Goal: Task Accomplishment & Management: Manage account settings

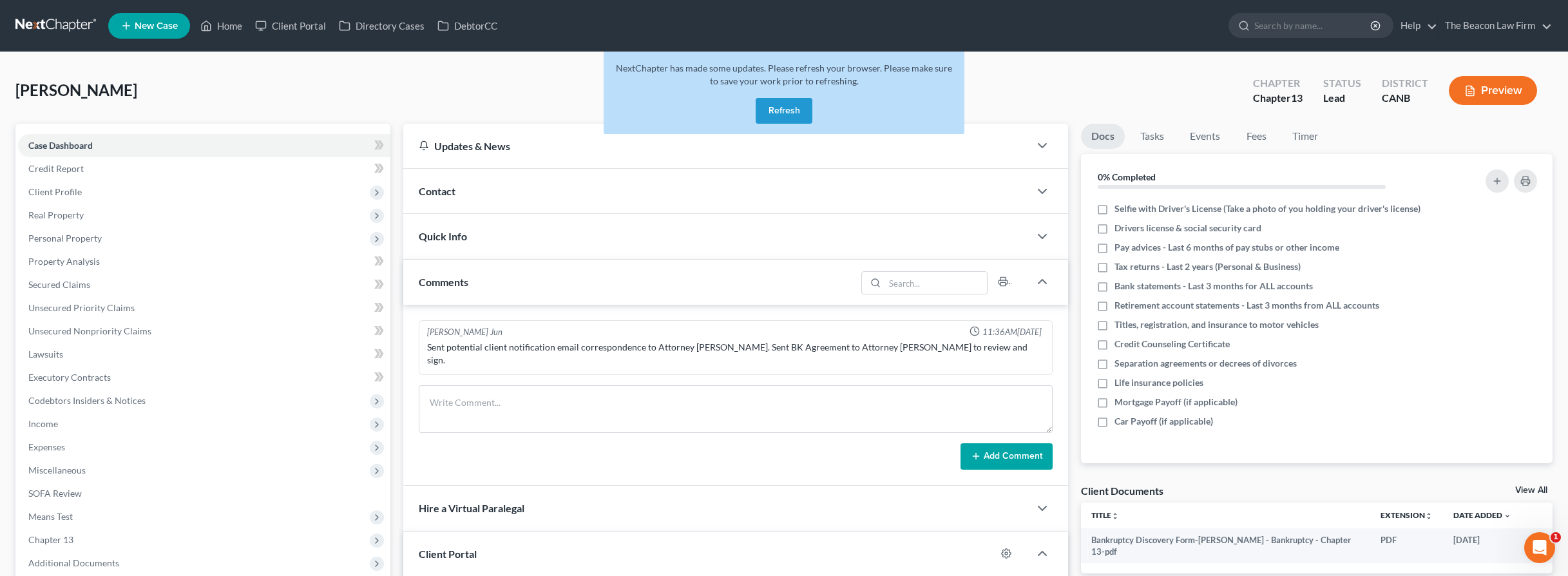
click at [67, 21] on link at bounding box center [57, 25] width 83 height 24
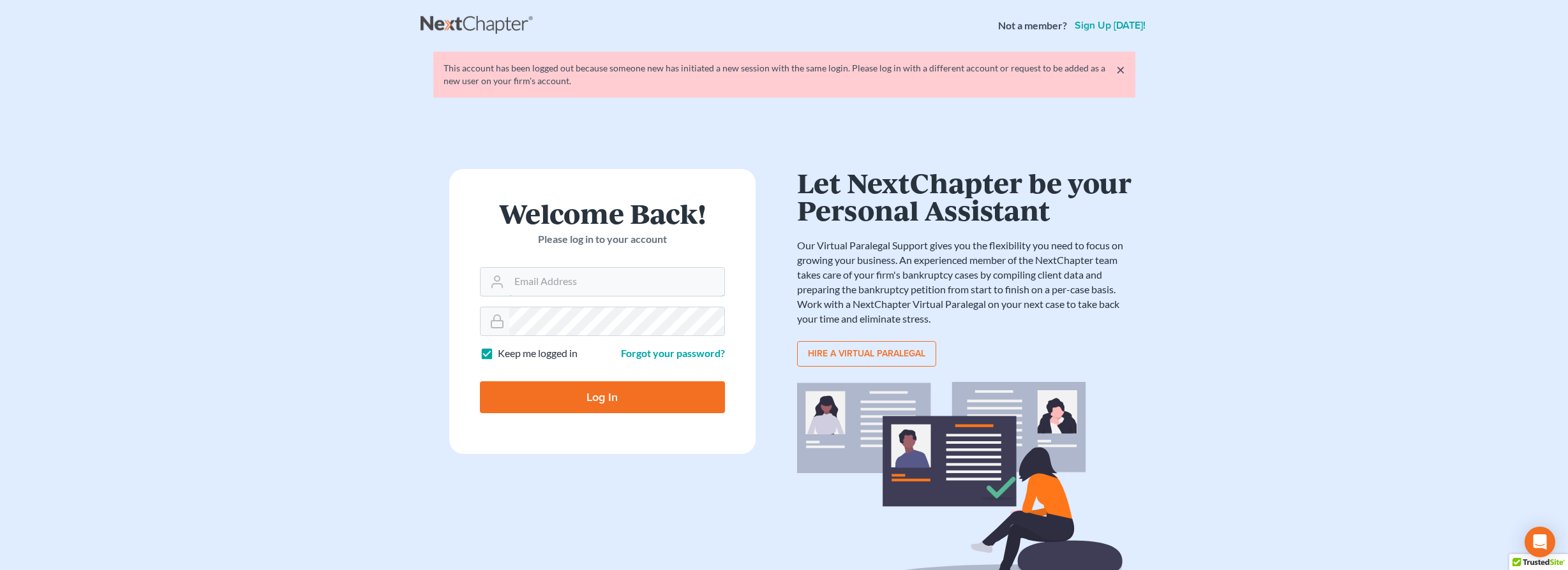
type input "[EMAIL_ADDRESS][DOMAIN_NAME]"
click at [608, 393] on input "Log In" at bounding box center [602, 397] width 245 height 32
type input "Thinking..."
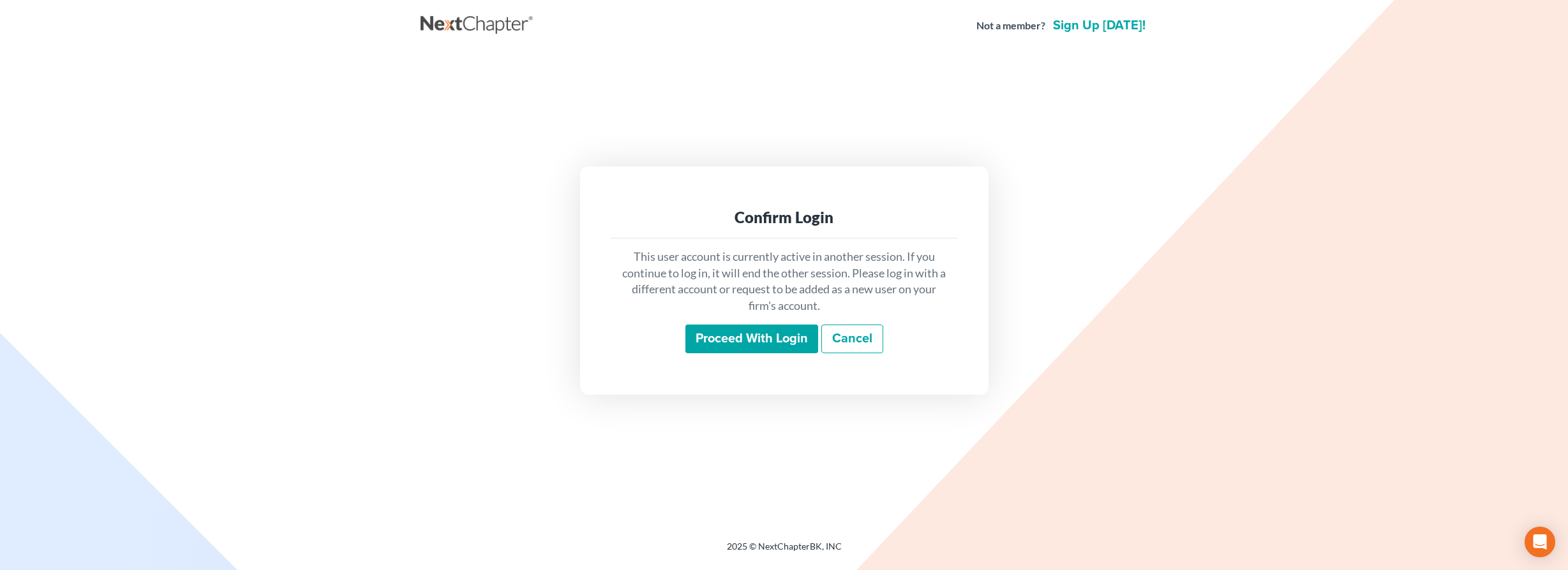
click at [718, 338] on input "Proceed with login" at bounding box center [751, 339] width 133 height 30
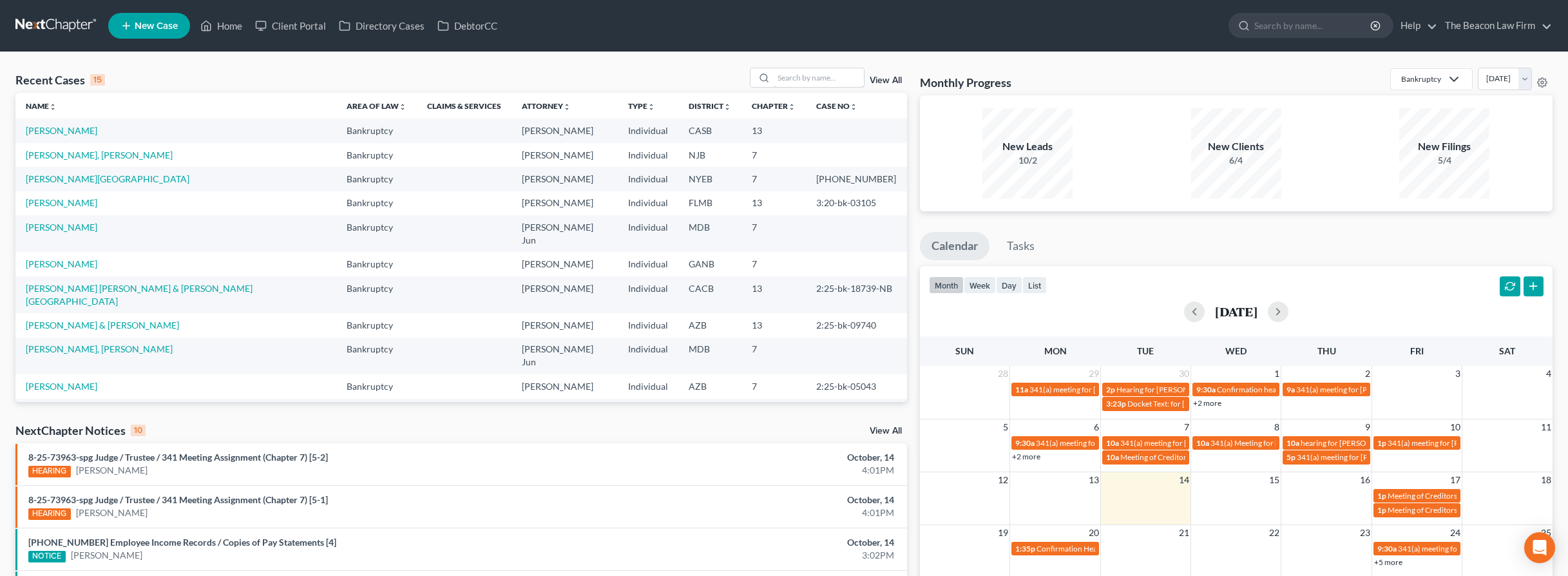
drag, startPoint x: 819, startPoint y: 81, endPoint x: 791, endPoint y: 92, distance: 30.1
click at [819, 81] on input "search" at bounding box center [818, 77] width 90 height 19
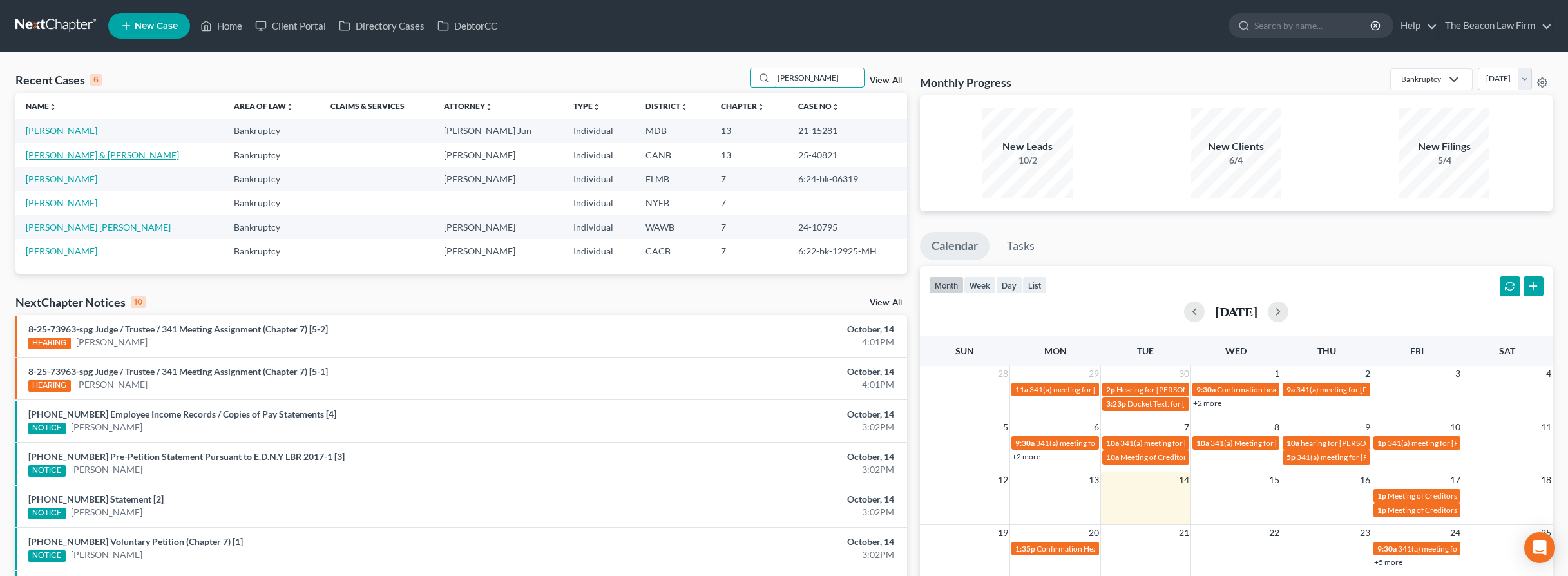
type input "castro"
click at [111, 153] on link "Castro, Marcos & Deborah" at bounding box center [102, 155] width 153 height 11
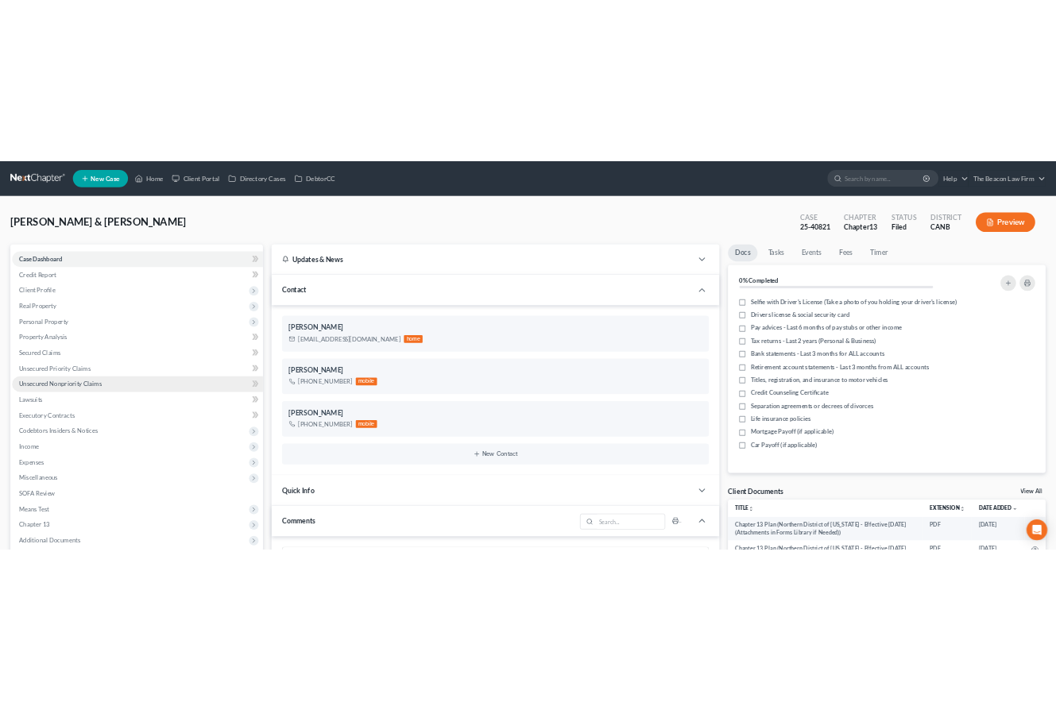
scroll to position [341, 0]
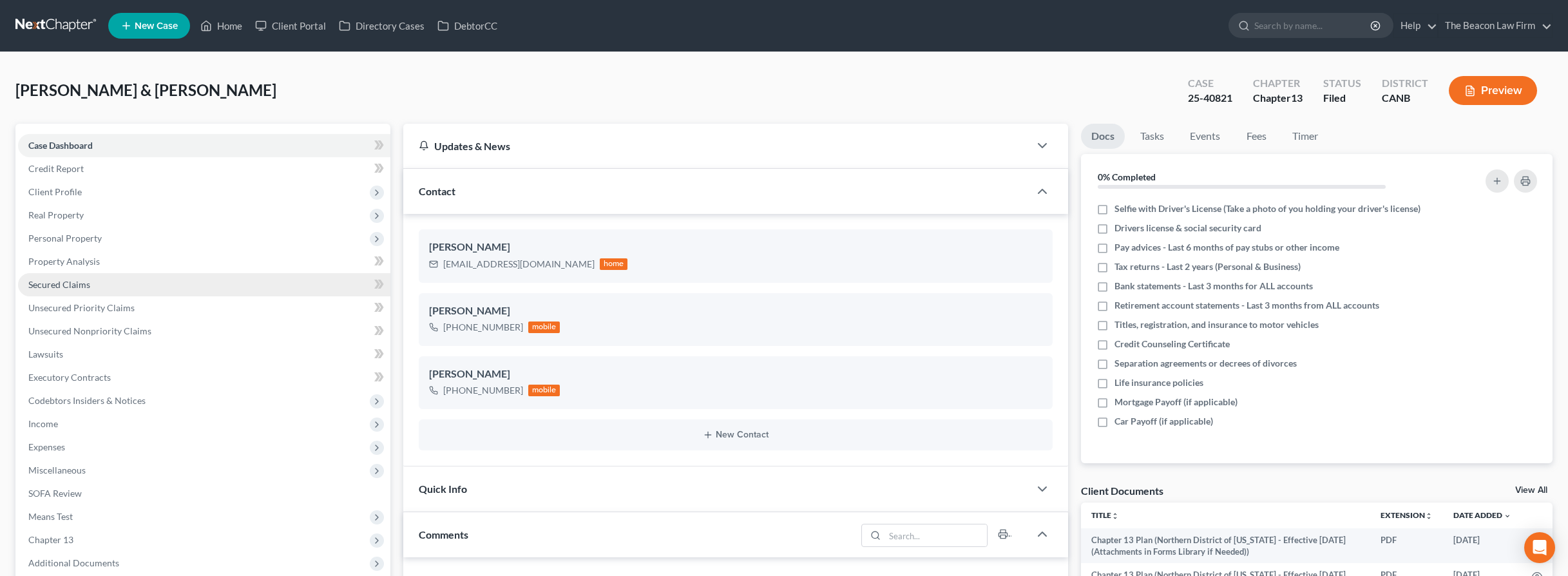
click at [51, 279] on span "Secured Claims" at bounding box center [59, 285] width 62 height 11
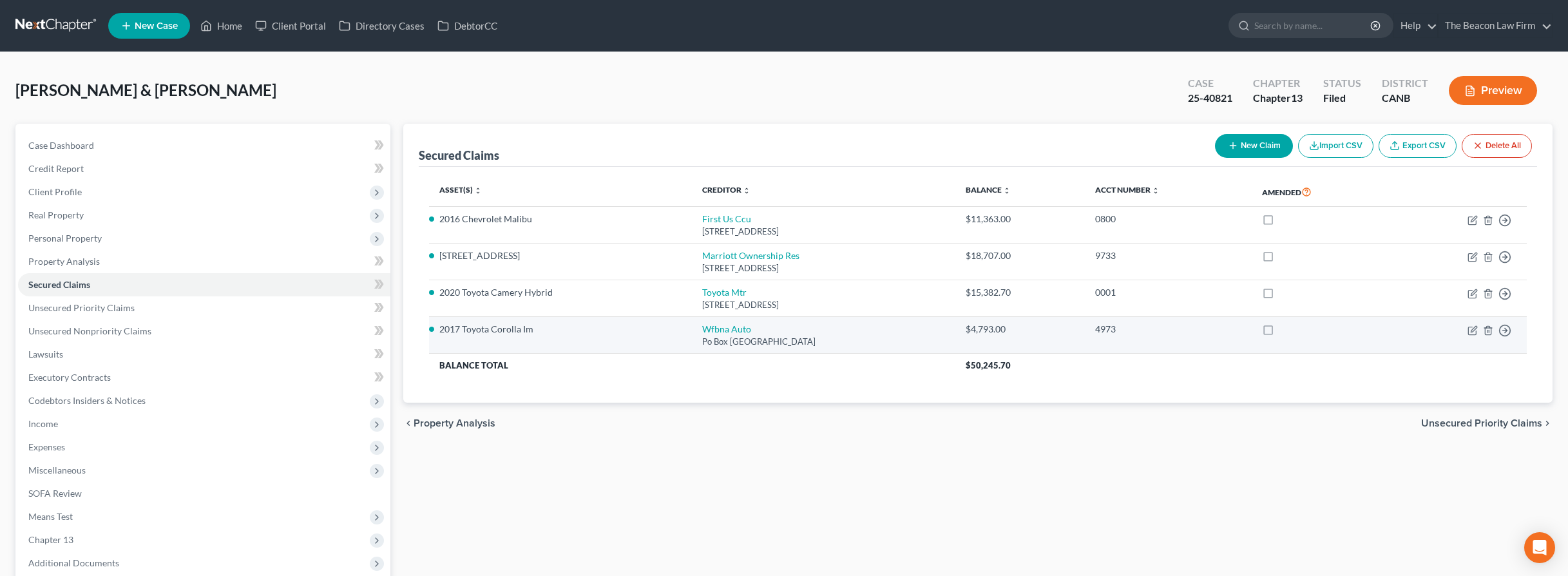
click at [702, 336] on div "Po Box 71092, Charlotte, NC 28272" at bounding box center [823, 342] width 242 height 12
click at [711, 327] on link "Wfbna Auto" at bounding box center [726, 329] width 49 height 11
select select "28"
select select "2"
select select "0"
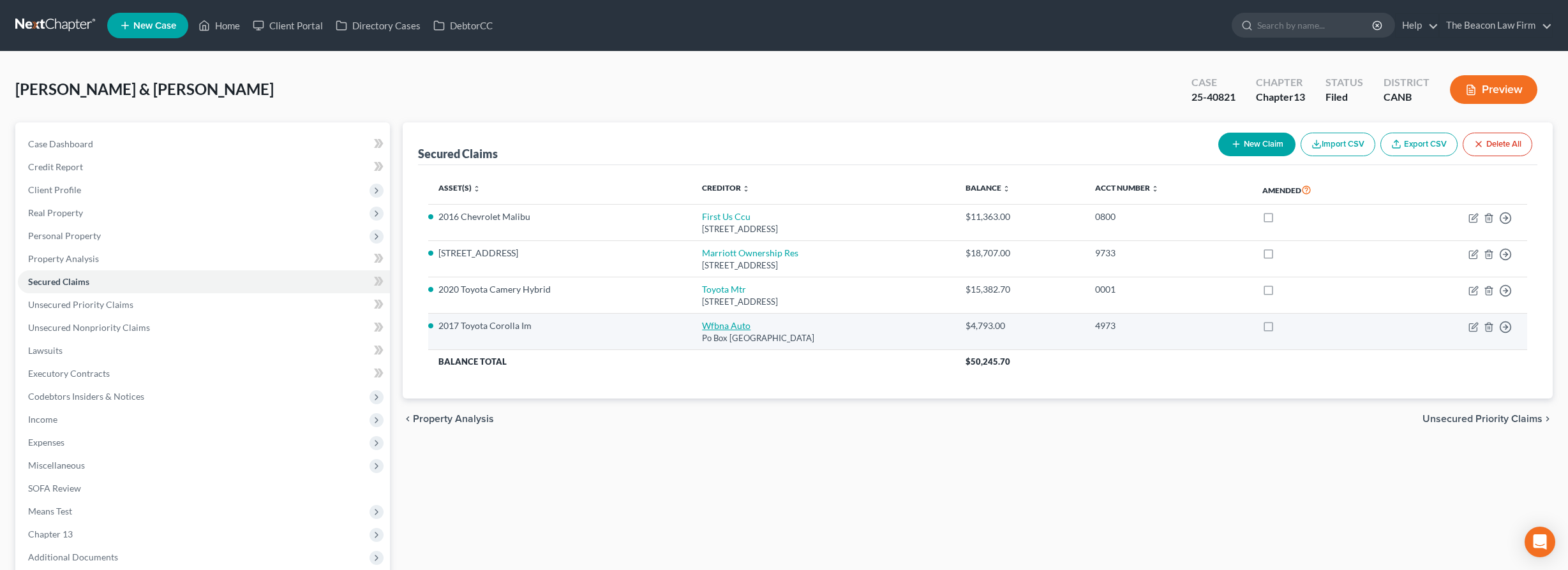
select select "0"
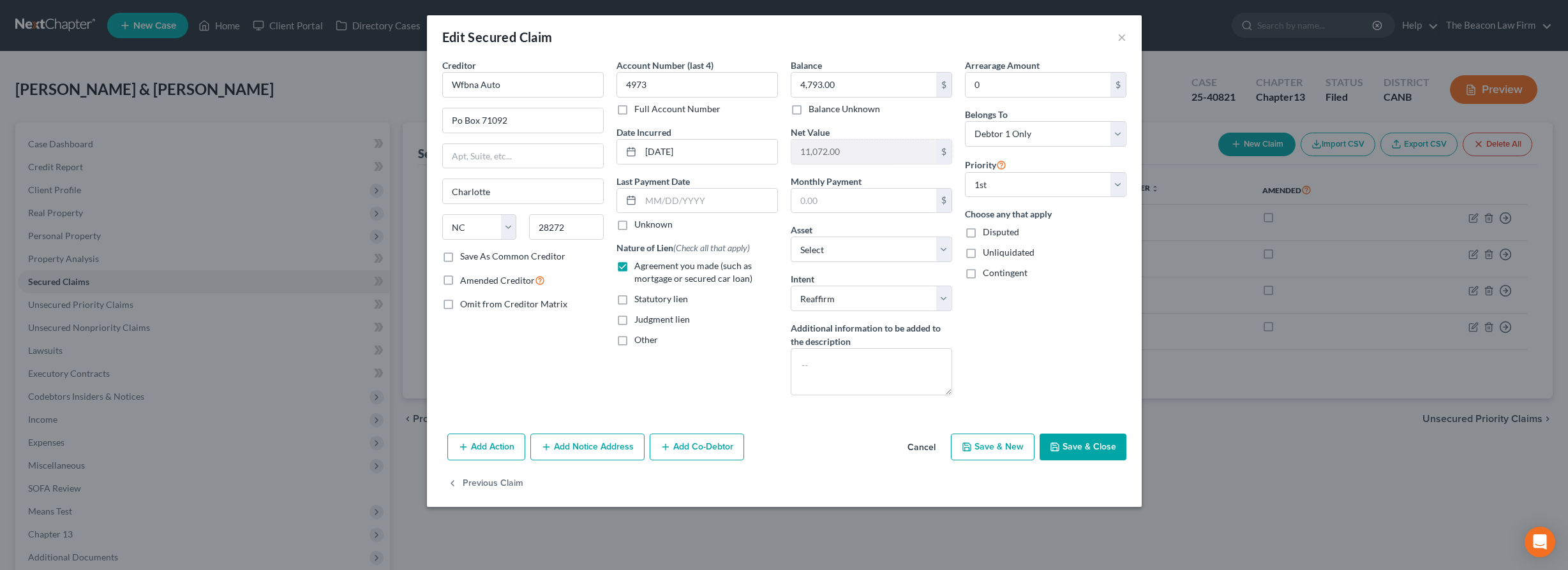
click at [1115, 42] on div "Edit Secured Claim ×" at bounding box center [784, 37] width 715 height 43
click at [1121, 39] on button "×" at bounding box center [1121, 37] width 9 height 15
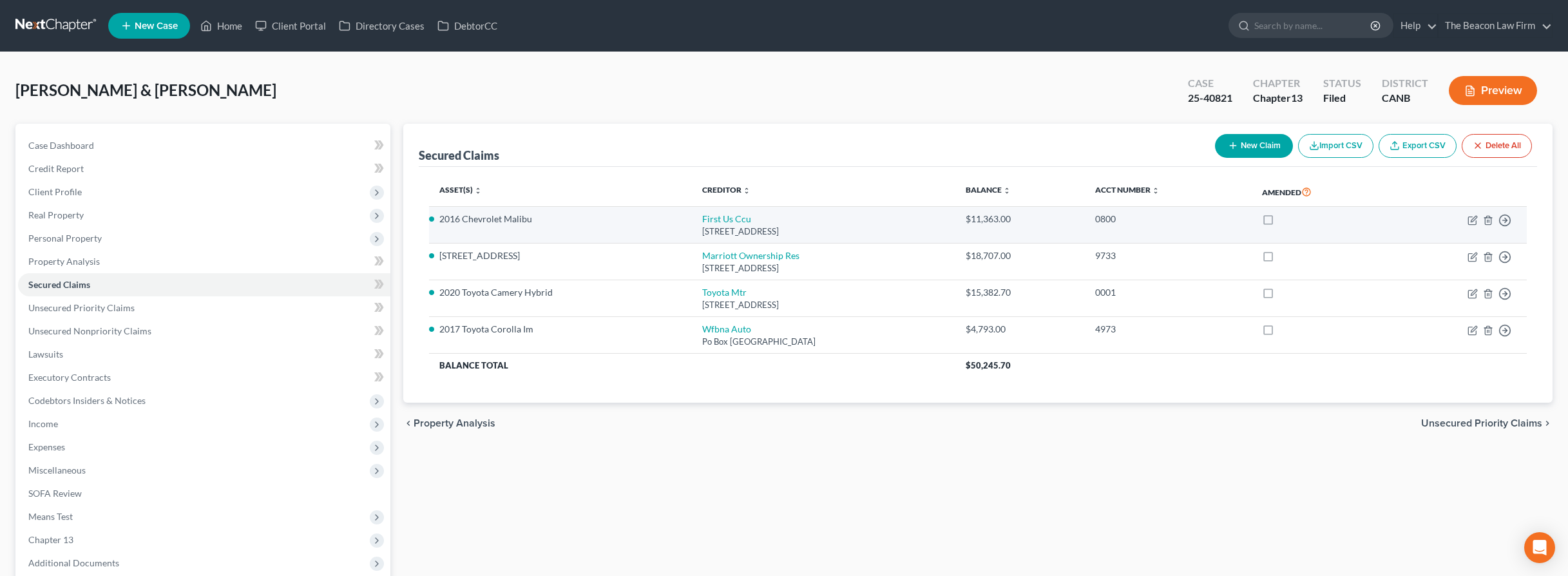
click at [494, 218] on li "2016 Chevrolet Malibu" at bounding box center [560, 219] width 242 height 13
click at [707, 218] on link "First Us Ccu" at bounding box center [726, 219] width 49 height 11
select select "4"
select select "16"
select select "2"
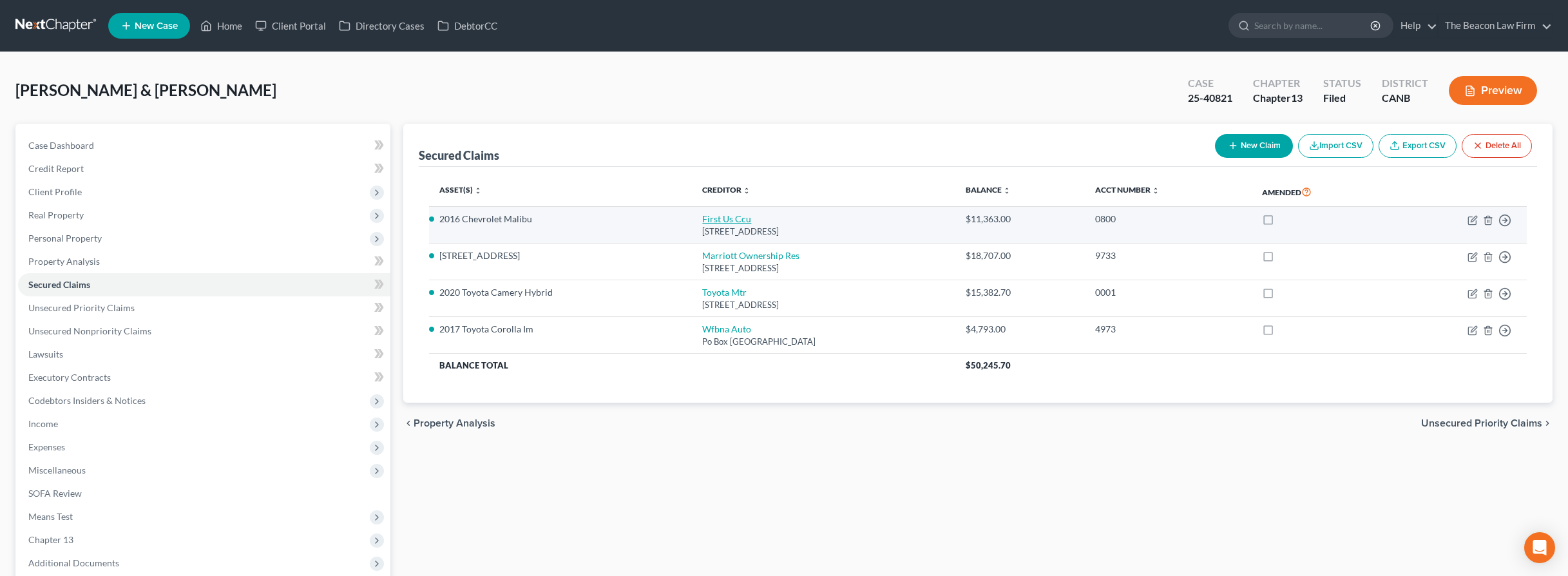
select select "0"
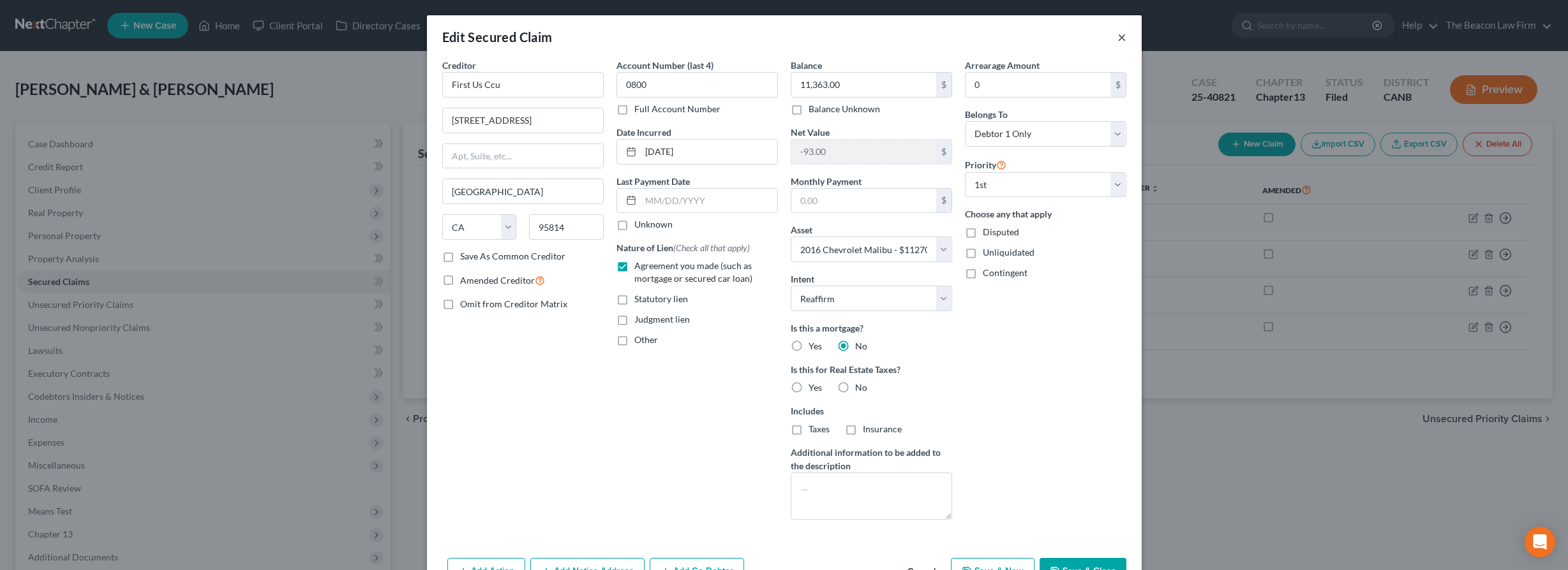
click at [1117, 41] on button "×" at bounding box center [1121, 37] width 9 height 15
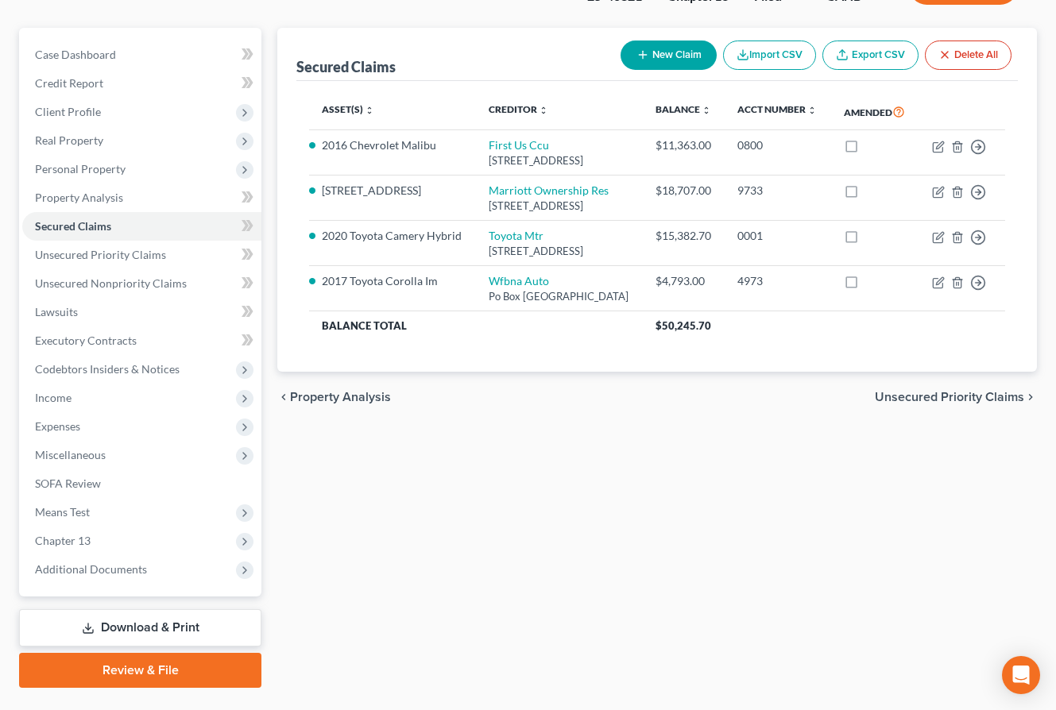
scroll to position [163, 0]
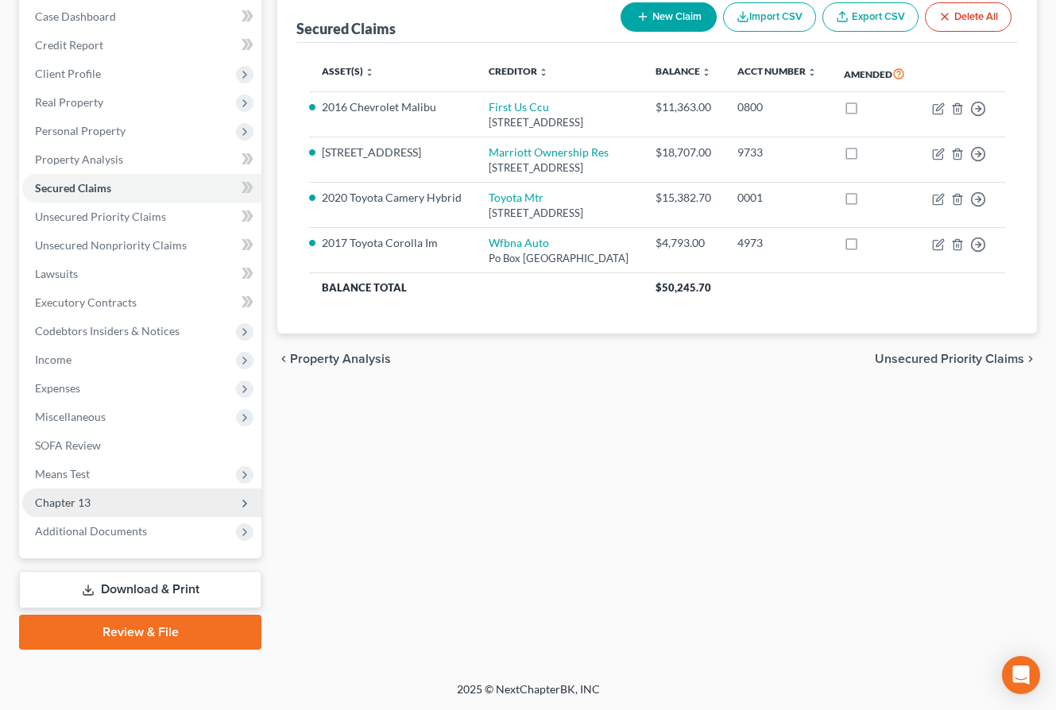
click at [71, 507] on span "Chapter 13" at bounding box center [63, 503] width 56 height 14
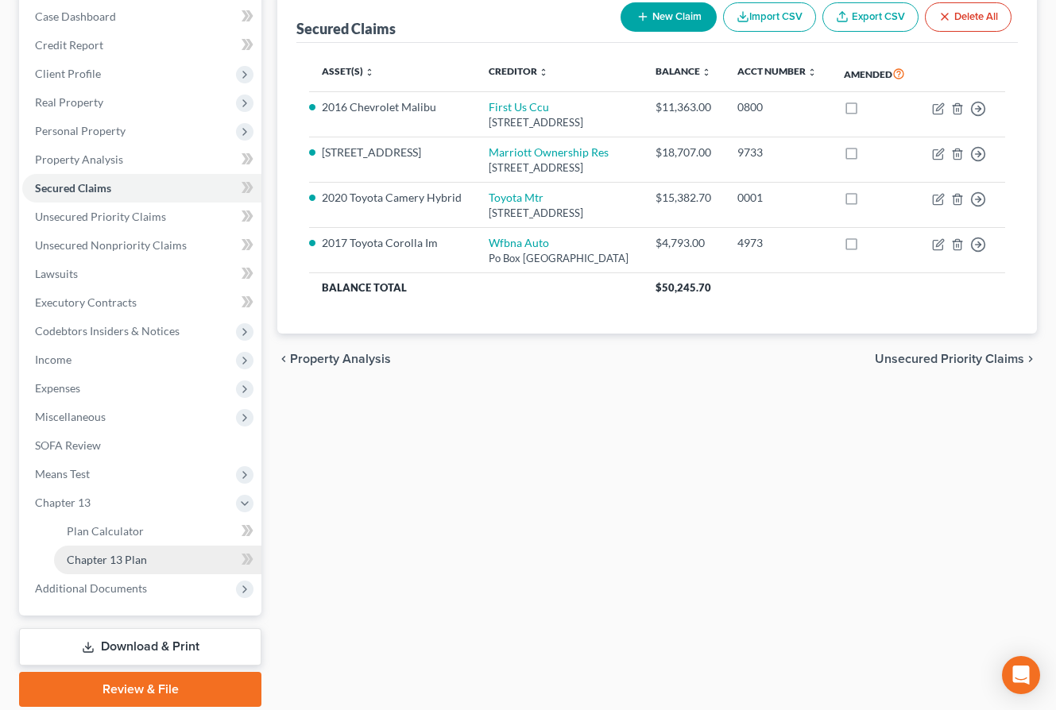
click at [109, 567] on link "Chapter 13 Plan" at bounding box center [157, 560] width 207 height 29
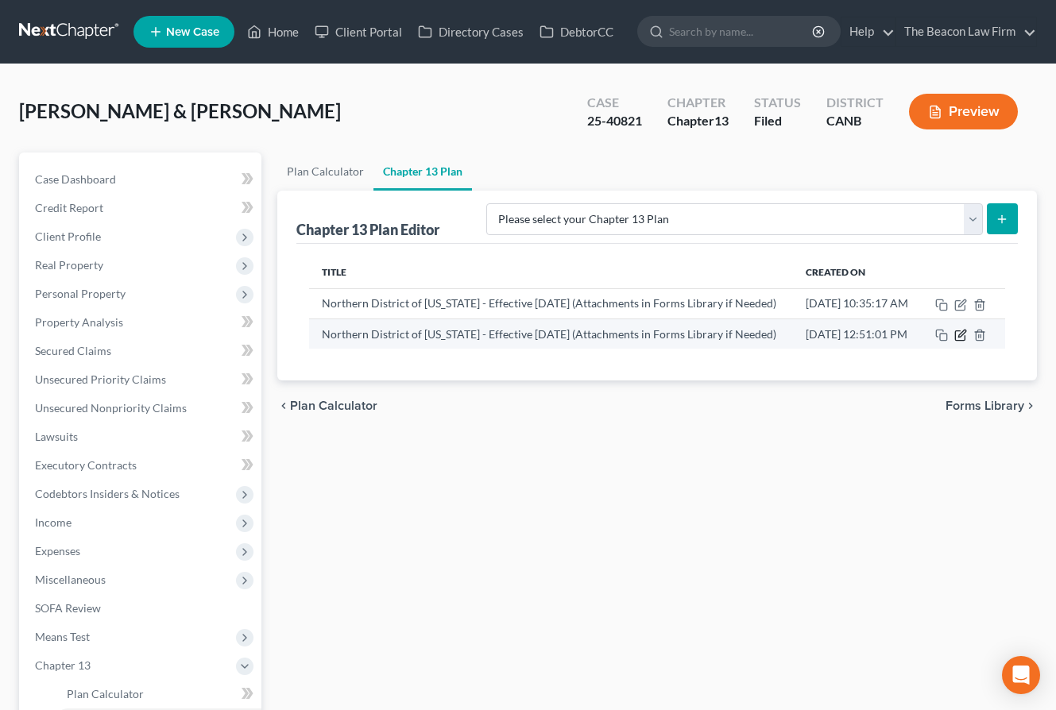
click at [965, 337] on icon "button" at bounding box center [961, 333] width 7 height 7
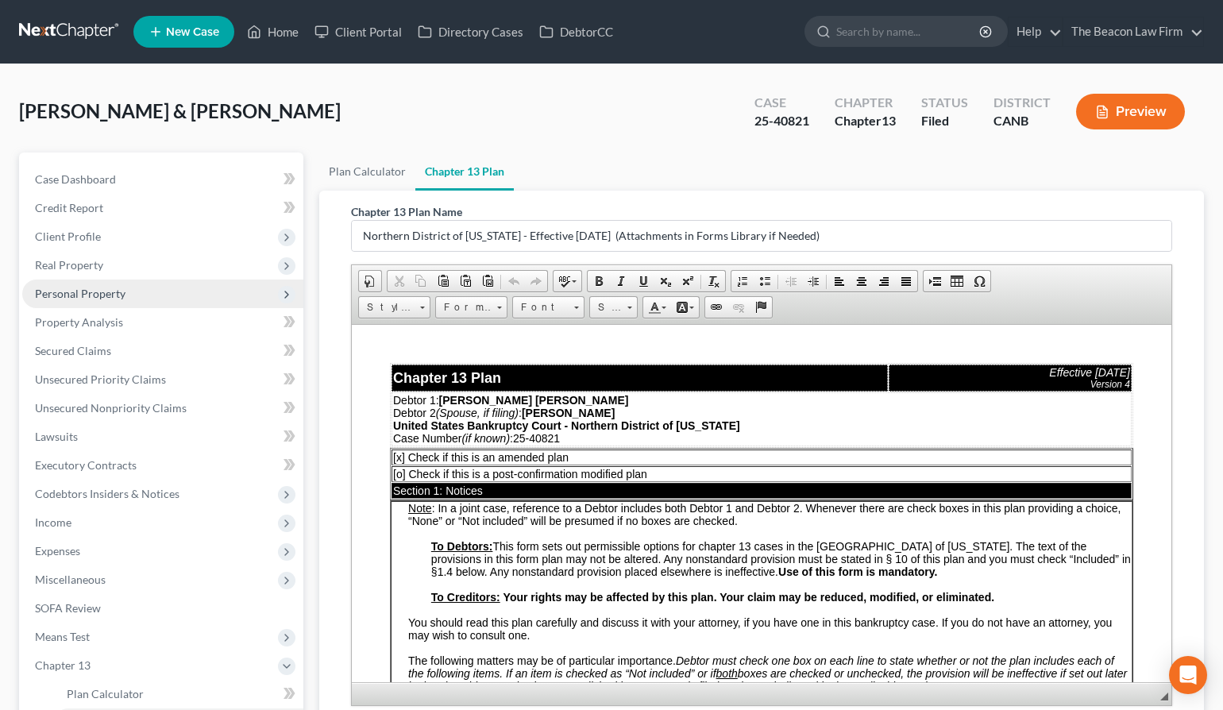
click at [105, 298] on span "Personal Property" at bounding box center [80, 294] width 91 height 14
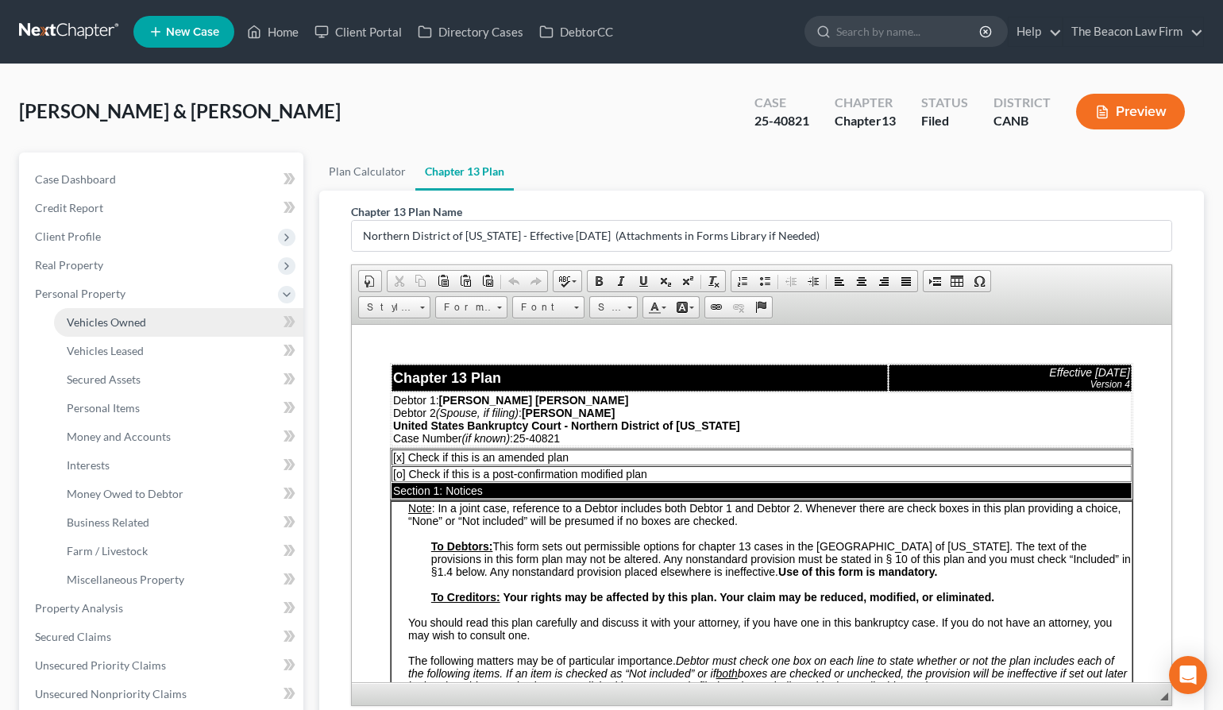
click at [148, 330] on link "Vehicles Owned" at bounding box center [178, 322] width 249 height 29
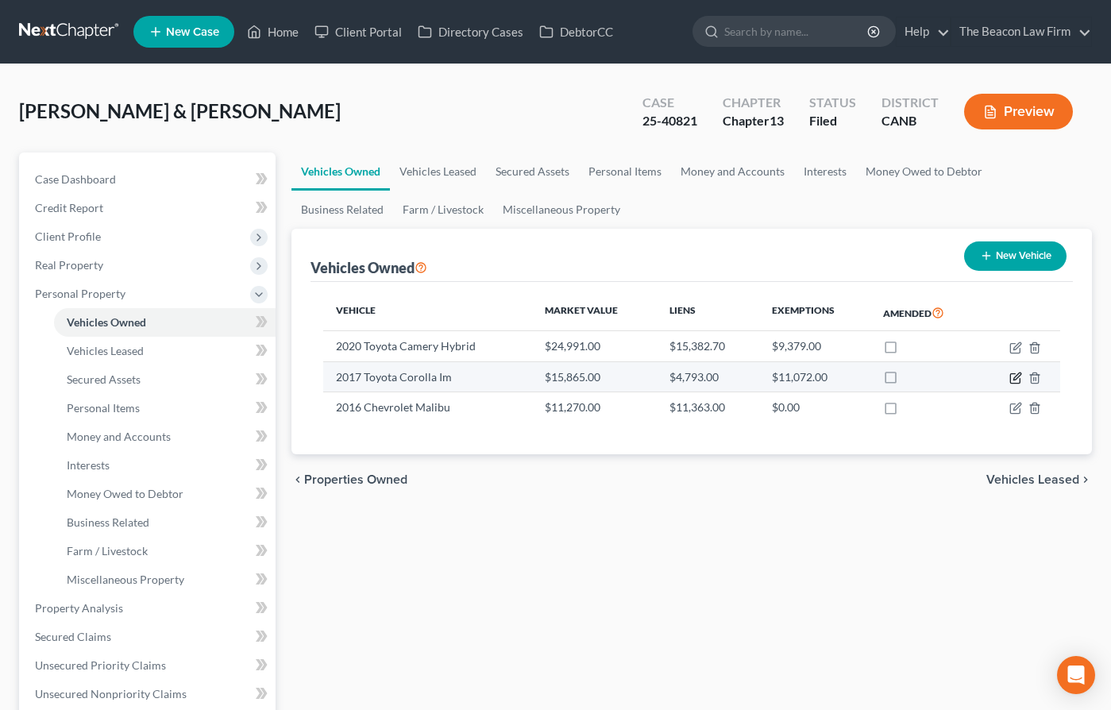
click at [1014, 379] on icon "button" at bounding box center [1017, 376] width 7 height 7
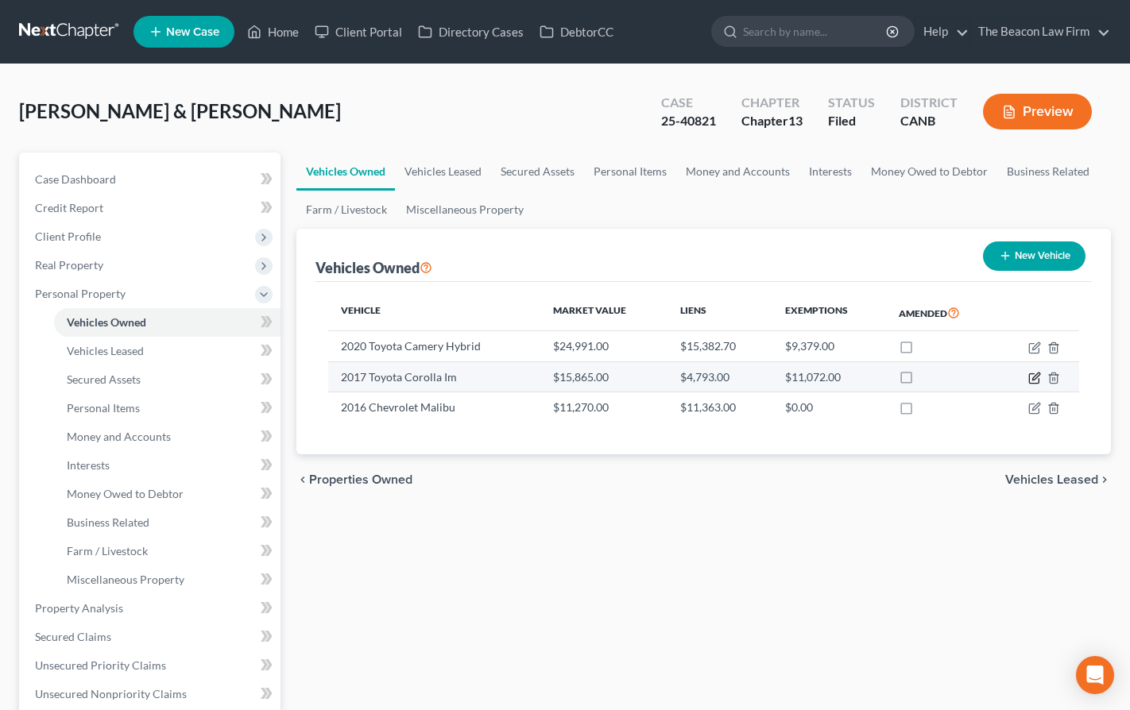
select select "0"
select select "9"
select select "1"
select select "2"
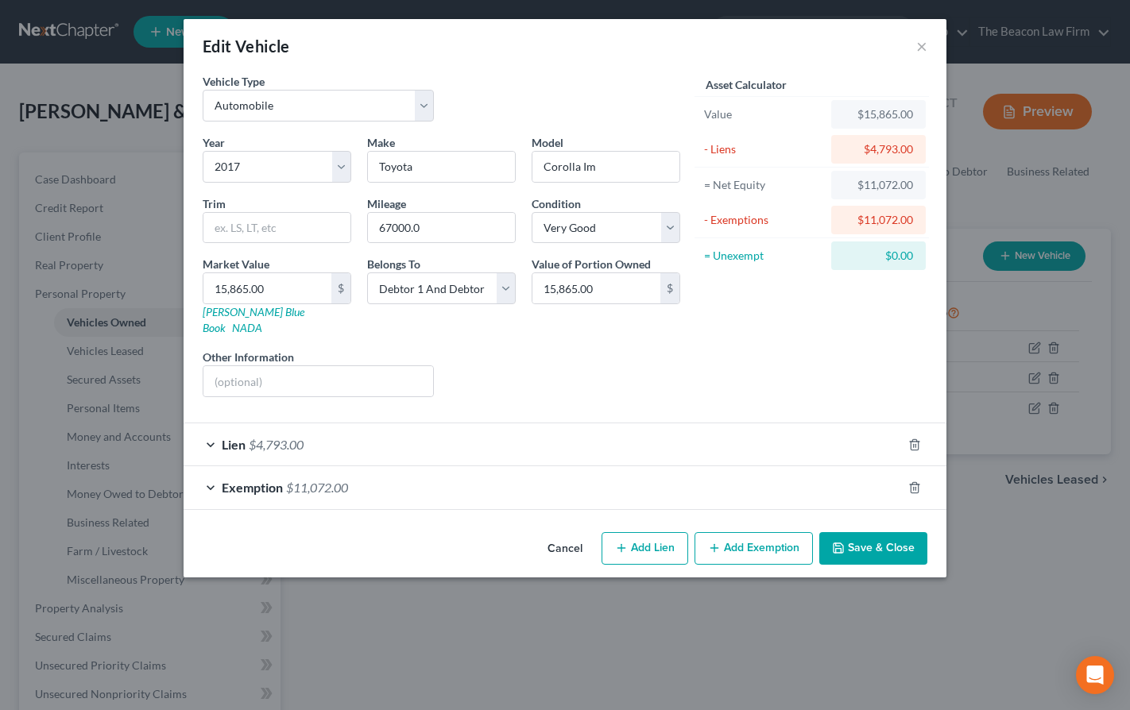
click at [272, 437] on span "$4,793.00" at bounding box center [276, 444] width 55 height 15
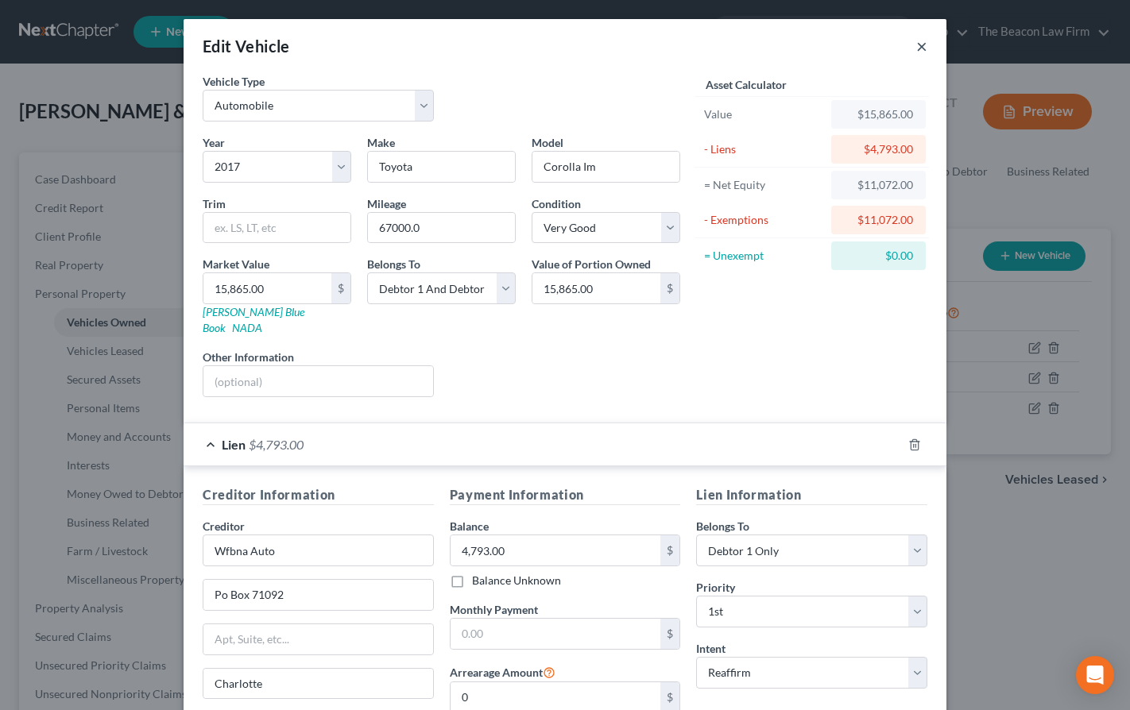
click at [916, 51] on button "×" at bounding box center [921, 46] width 11 height 19
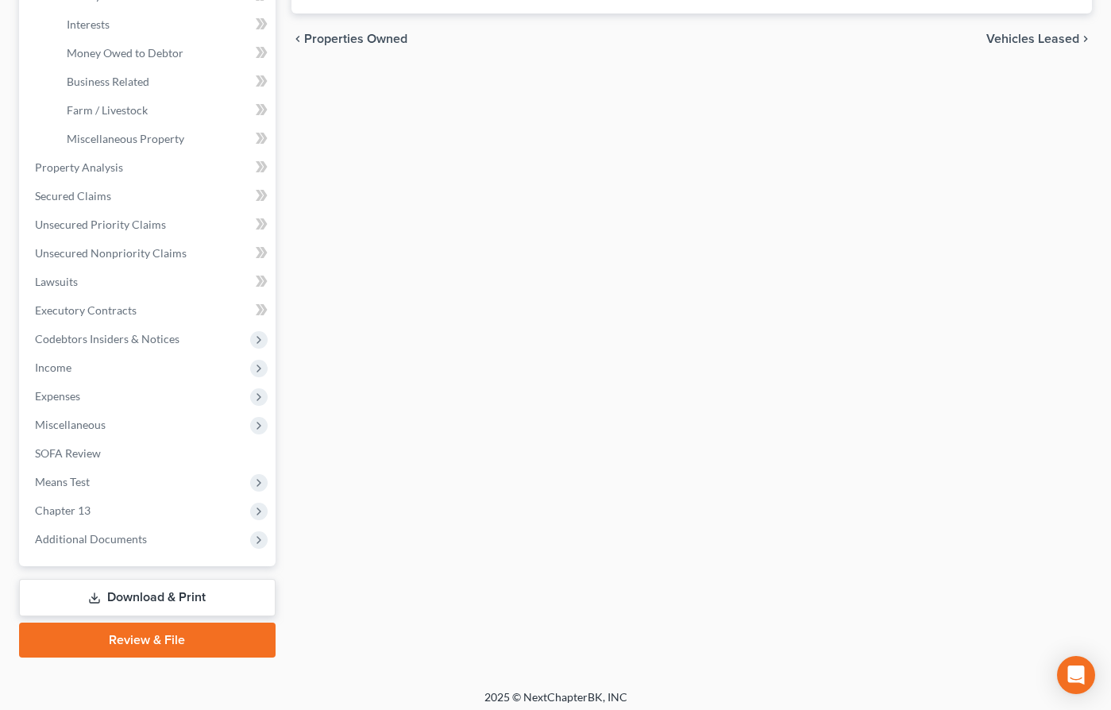
scroll to position [449, 0]
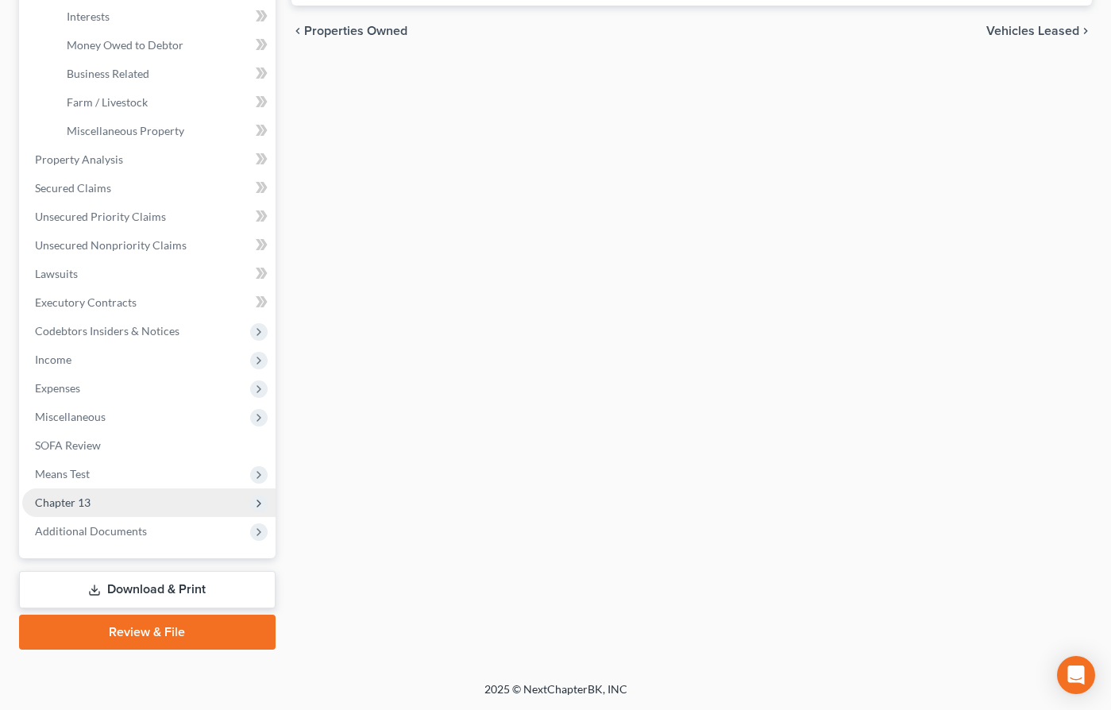
click at [64, 507] on span "Chapter 13" at bounding box center [63, 503] width 56 height 14
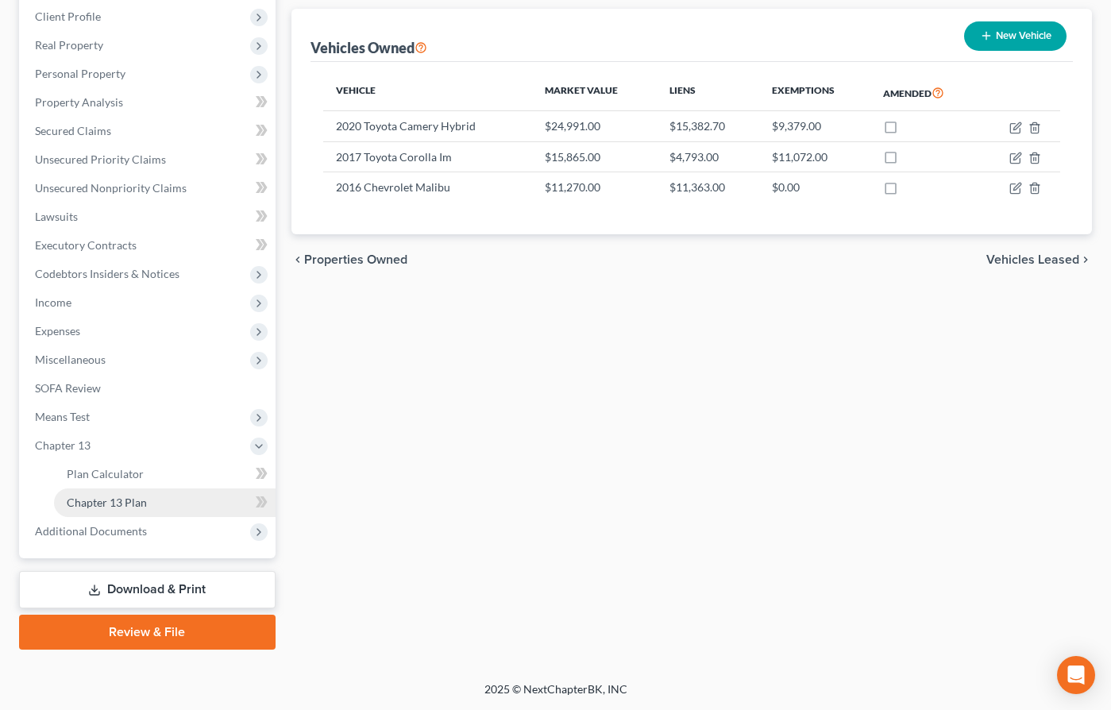
click at [153, 504] on link "Chapter 13 Plan" at bounding box center [165, 503] width 222 height 29
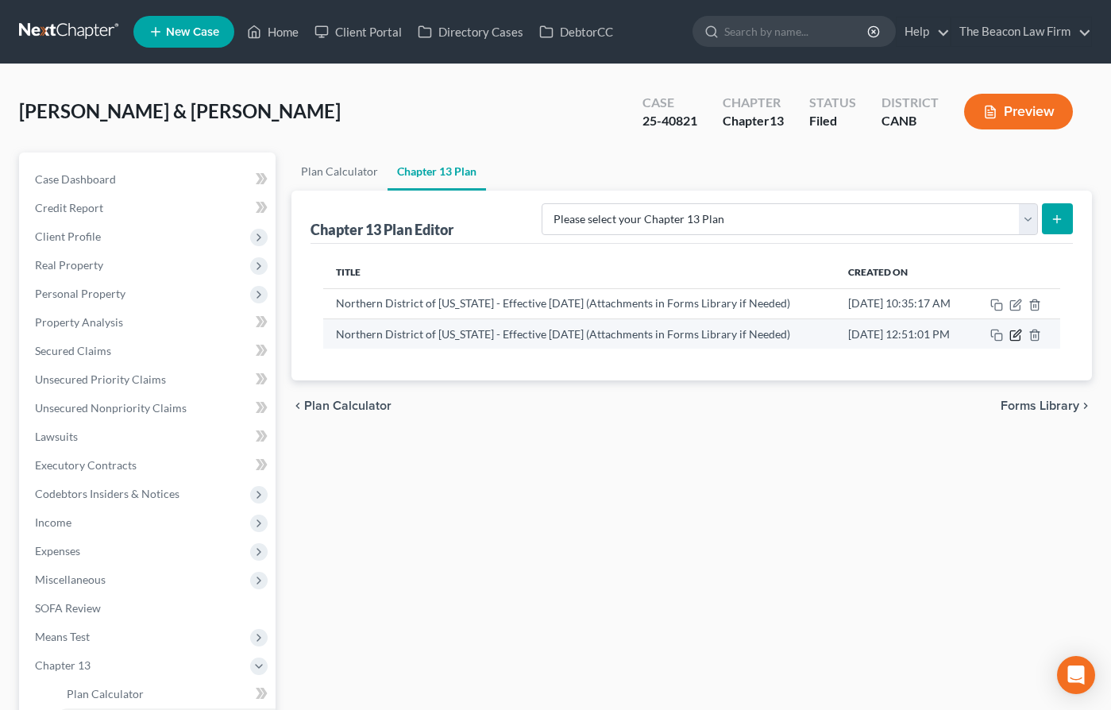
click at [1017, 337] on icon "button" at bounding box center [1016, 335] width 13 height 13
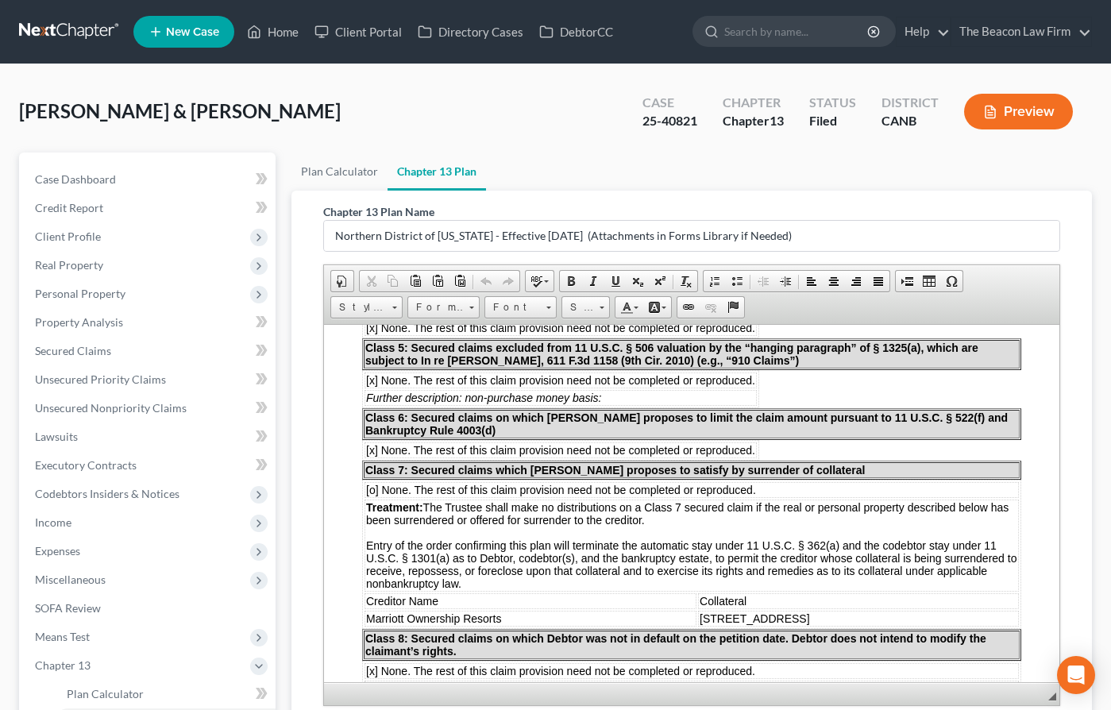
scroll to position [925, 0]
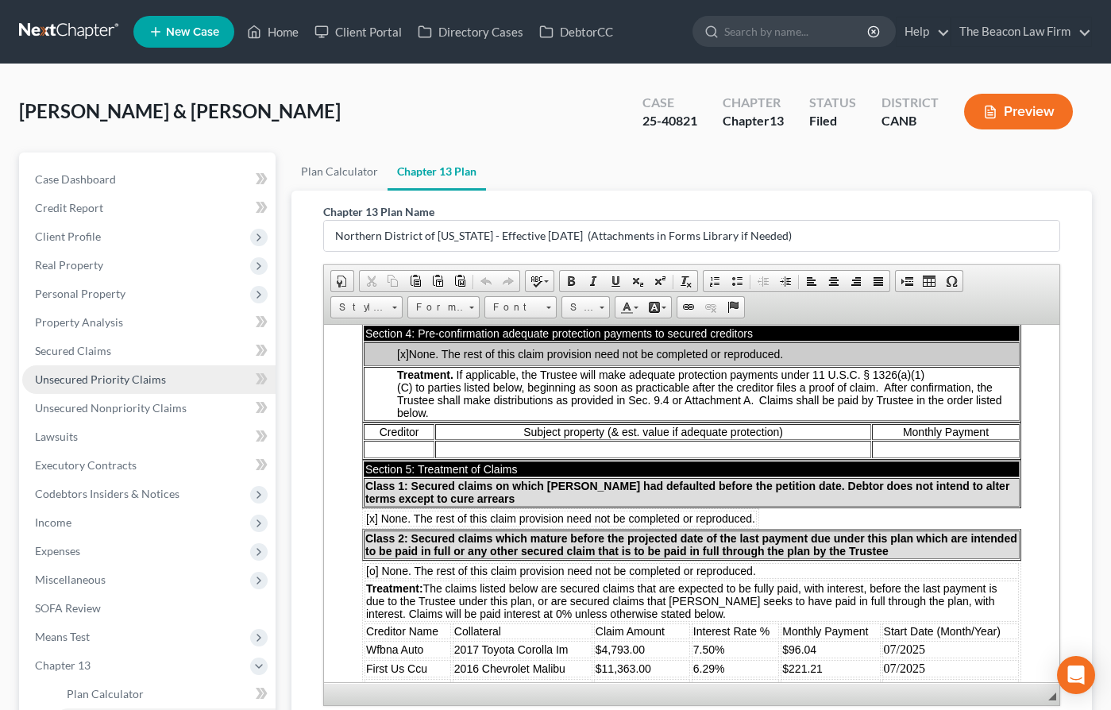
click at [90, 373] on span "Unsecured Priority Claims" at bounding box center [100, 380] width 131 height 14
